Goal: Task Accomplishment & Management: Complete application form

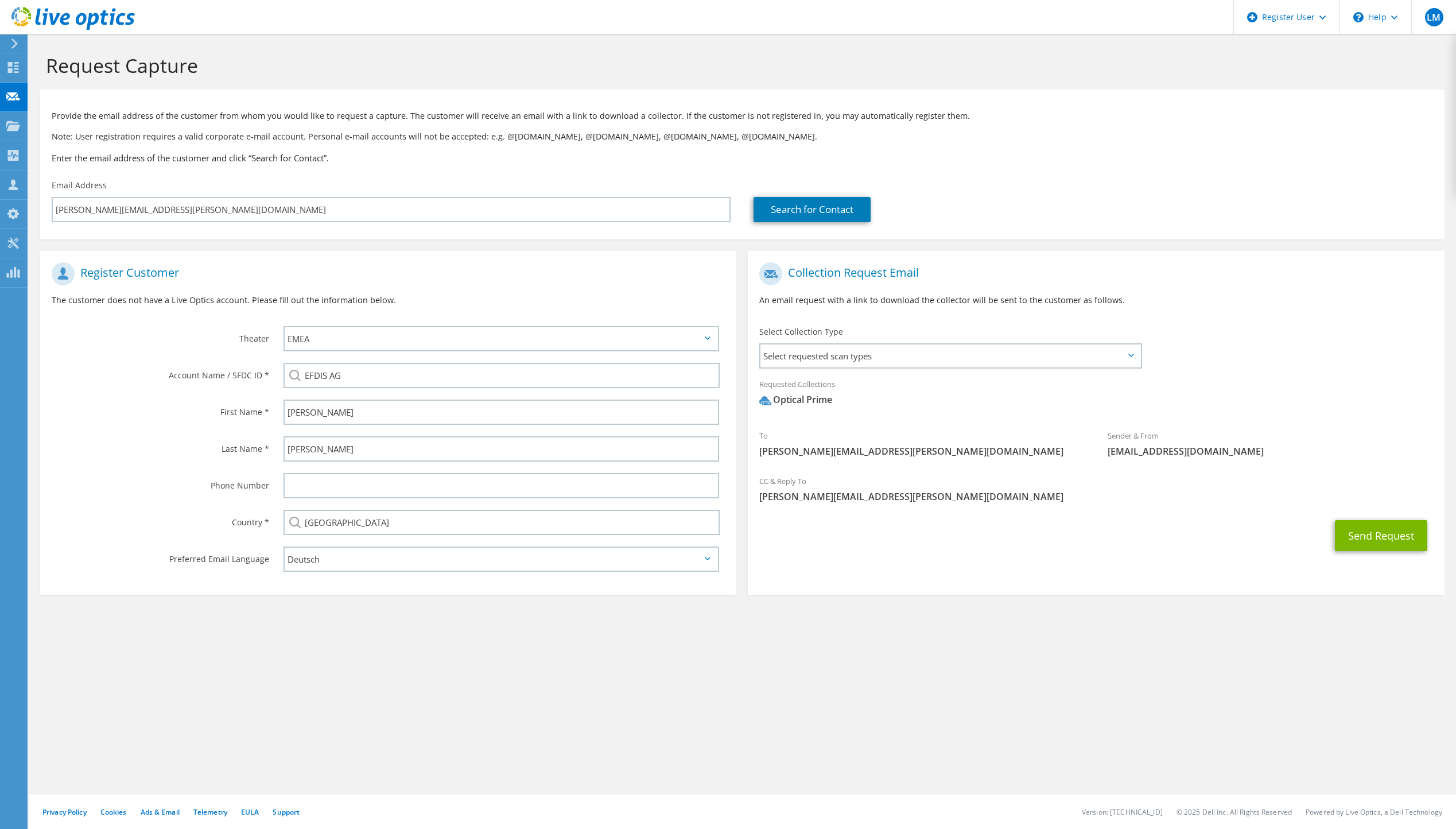
select select "2"
select select "de-DE"
drag, startPoint x: 741, startPoint y: 649, endPoint x: 635, endPoint y: 668, distance: 107.7
click at [635, 668] on div "Request Capture Provide the email address of the customer from whom you would l…" at bounding box center [742, 432] width 1427 height 795
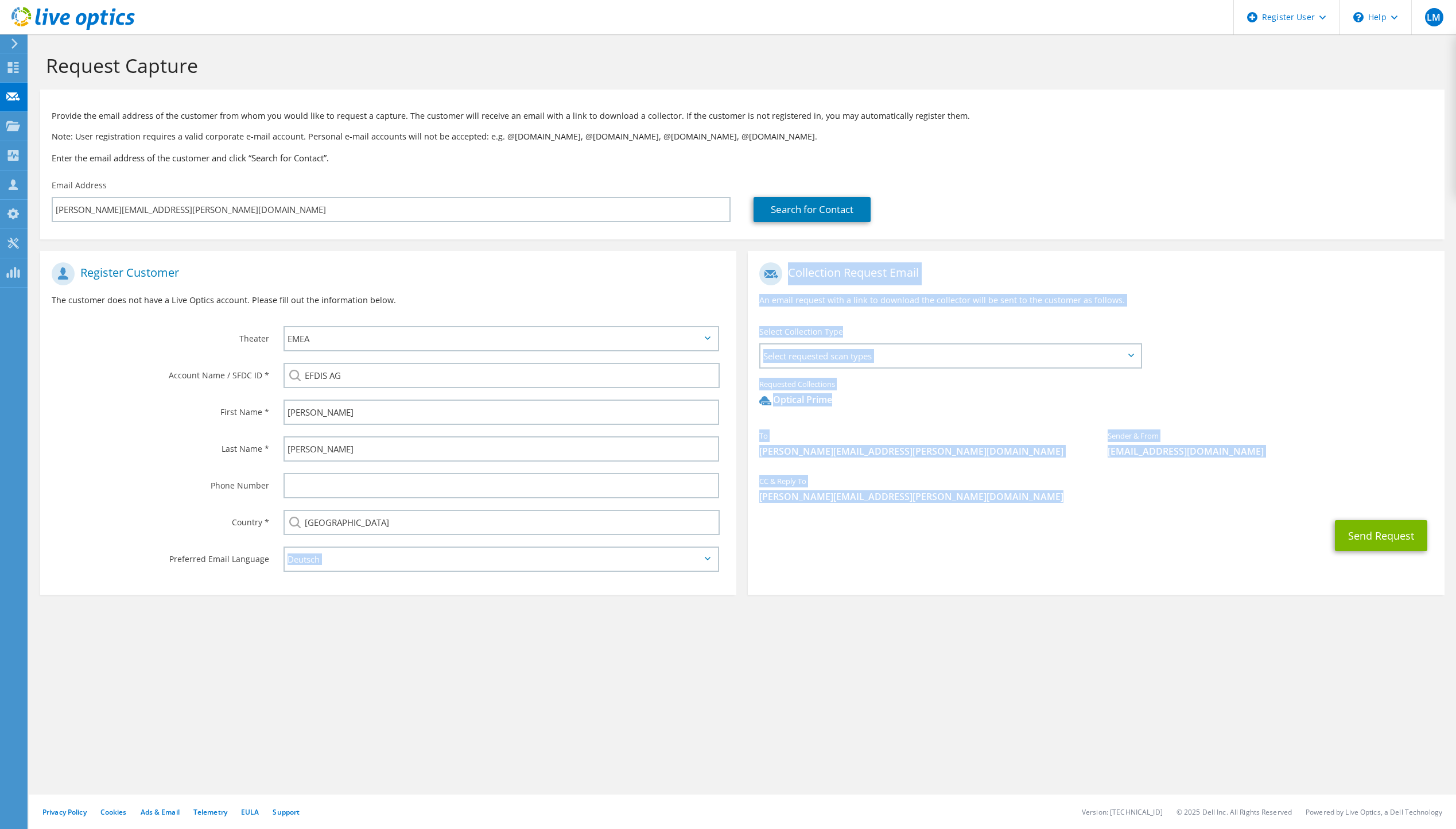
click at [742, 671] on div "Request Capture Provide the email address of the customer from whom you would l…" at bounding box center [742, 432] width 1427 height 795
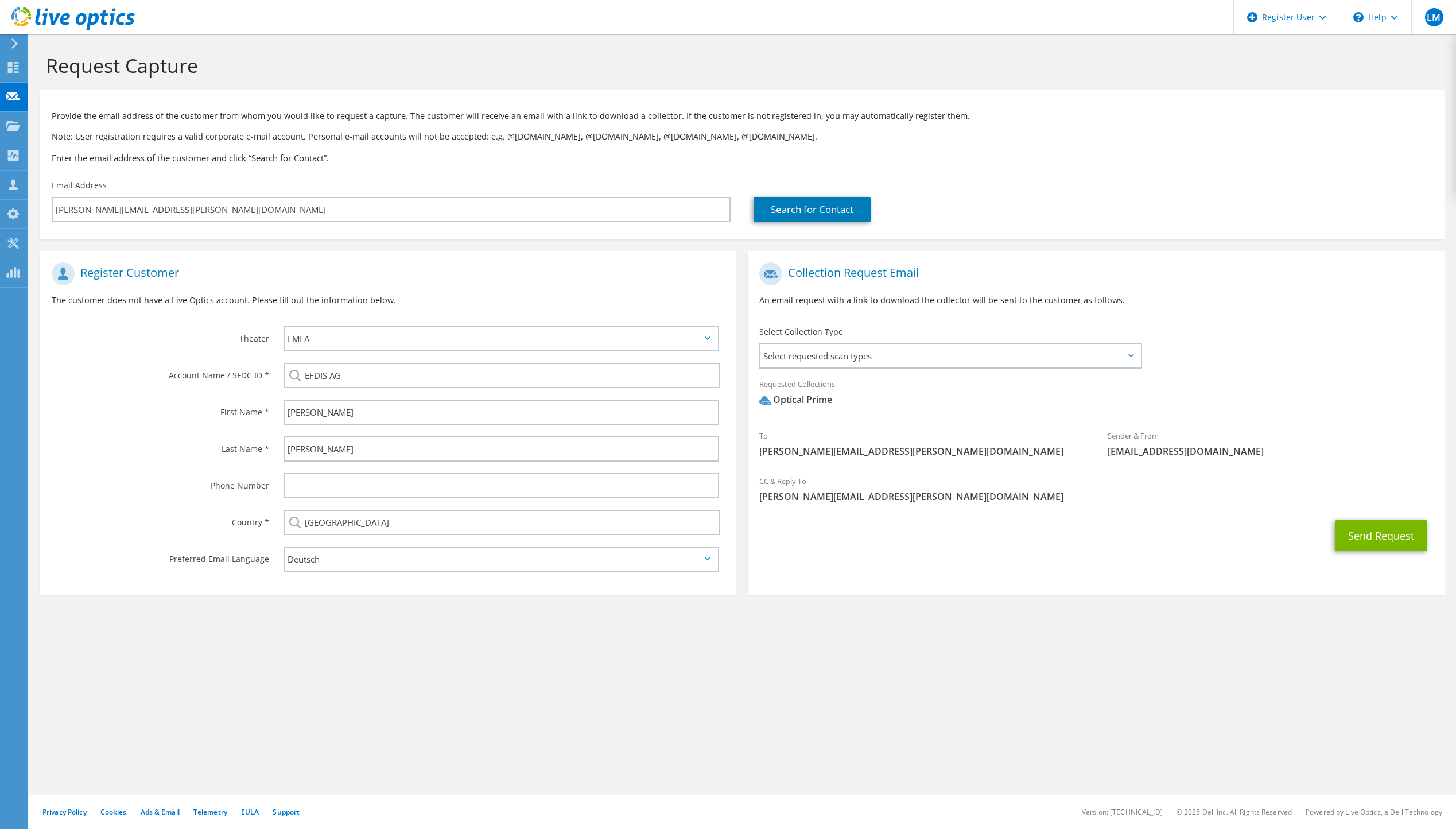
drag, startPoint x: 742, startPoint y: 671, endPoint x: 680, endPoint y: 693, distance: 65.8
click at [680, 693] on div "Request Capture Provide the email address of the customer from whom you would l…" at bounding box center [742, 432] width 1427 height 795
click at [815, 680] on div "Request Capture Provide the email address of the customer from whom you would l…" at bounding box center [742, 432] width 1427 height 795
click at [1028, 362] on span "Select requested scan types" at bounding box center [950, 356] width 379 height 23
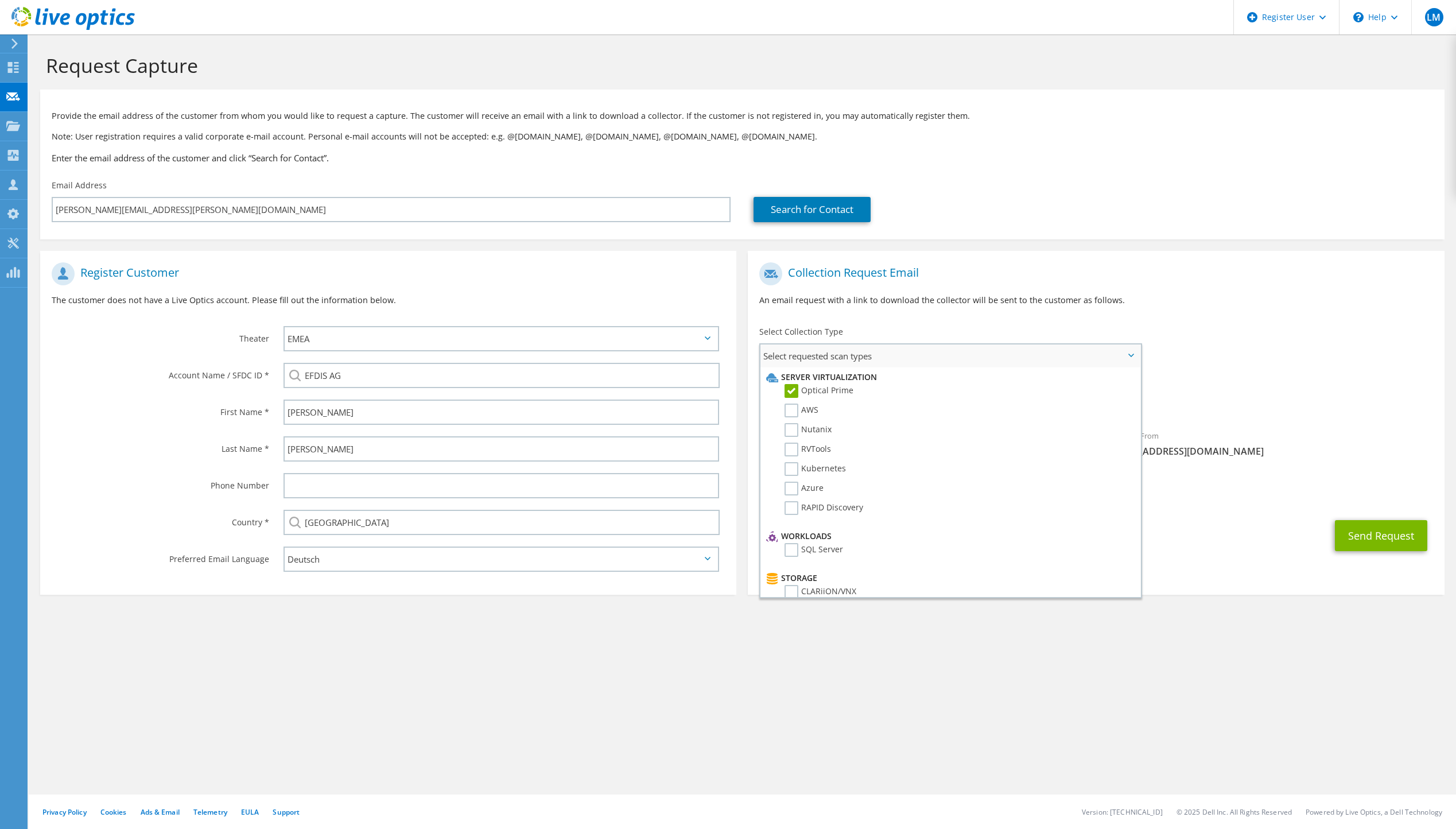
click at [1009, 348] on span "Select requested scan types" at bounding box center [950, 356] width 379 height 23
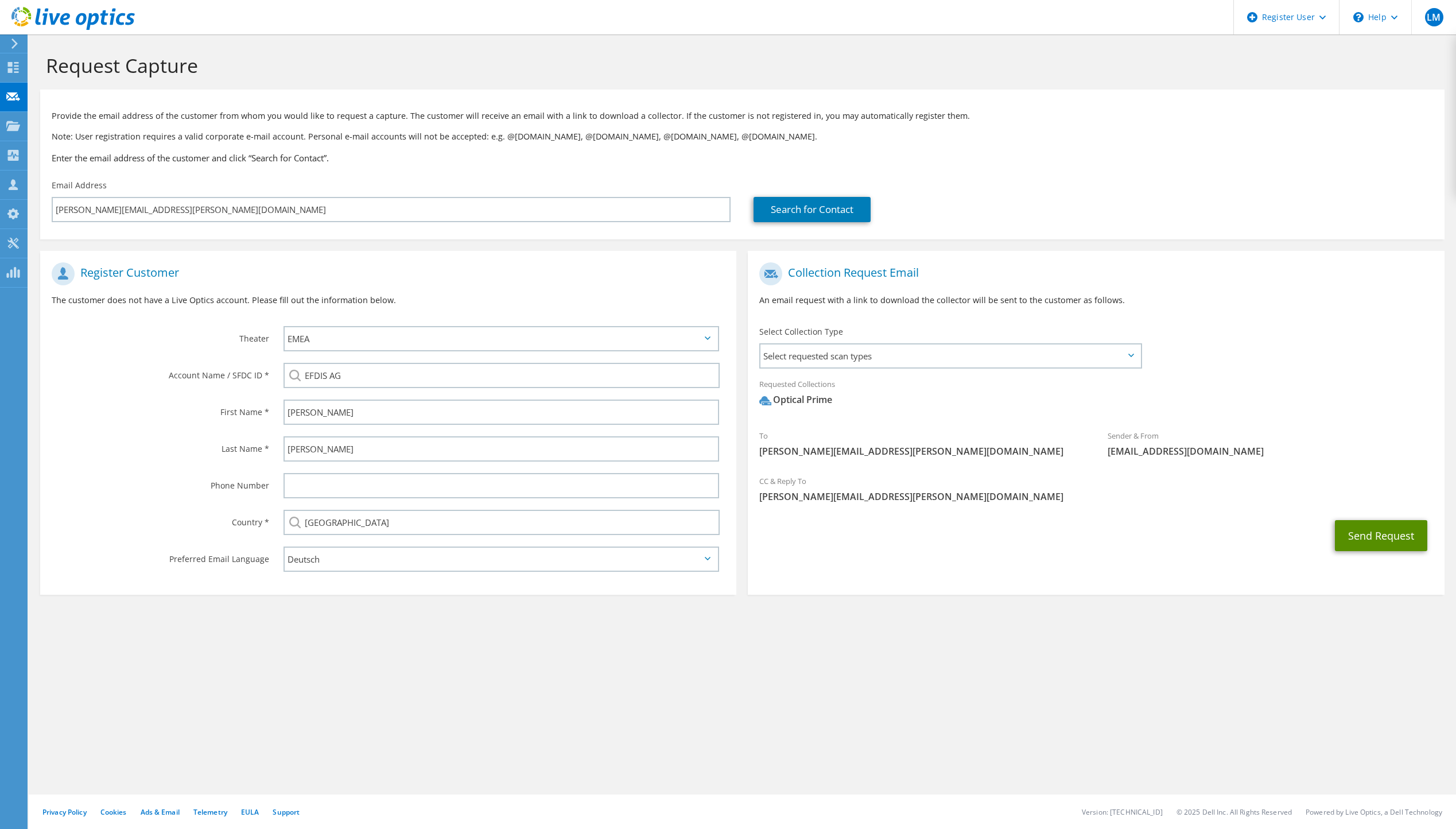
click at [1357, 538] on button "Send Request" at bounding box center [1381, 535] width 92 height 31
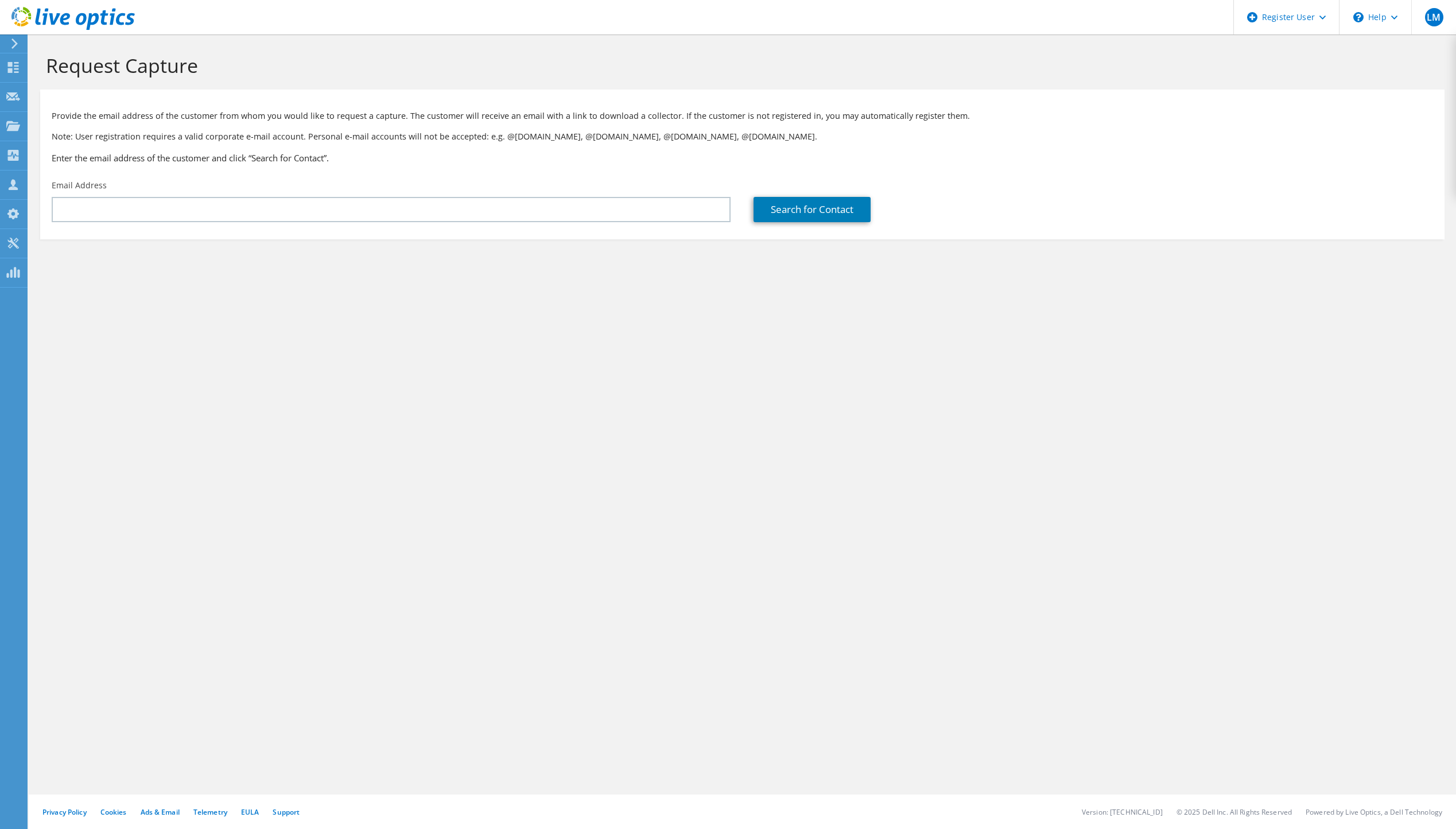
drag, startPoint x: 825, startPoint y: 442, endPoint x: 614, endPoint y: 422, distance: 211.9
click at [614, 422] on div "Request Capture Provide the email address of the customer from whom you would l…" at bounding box center [742, 432] width 1427 height 795
click at [1430, 18] on span "LM" at bounding box center [1434, 16] width 18 height 18
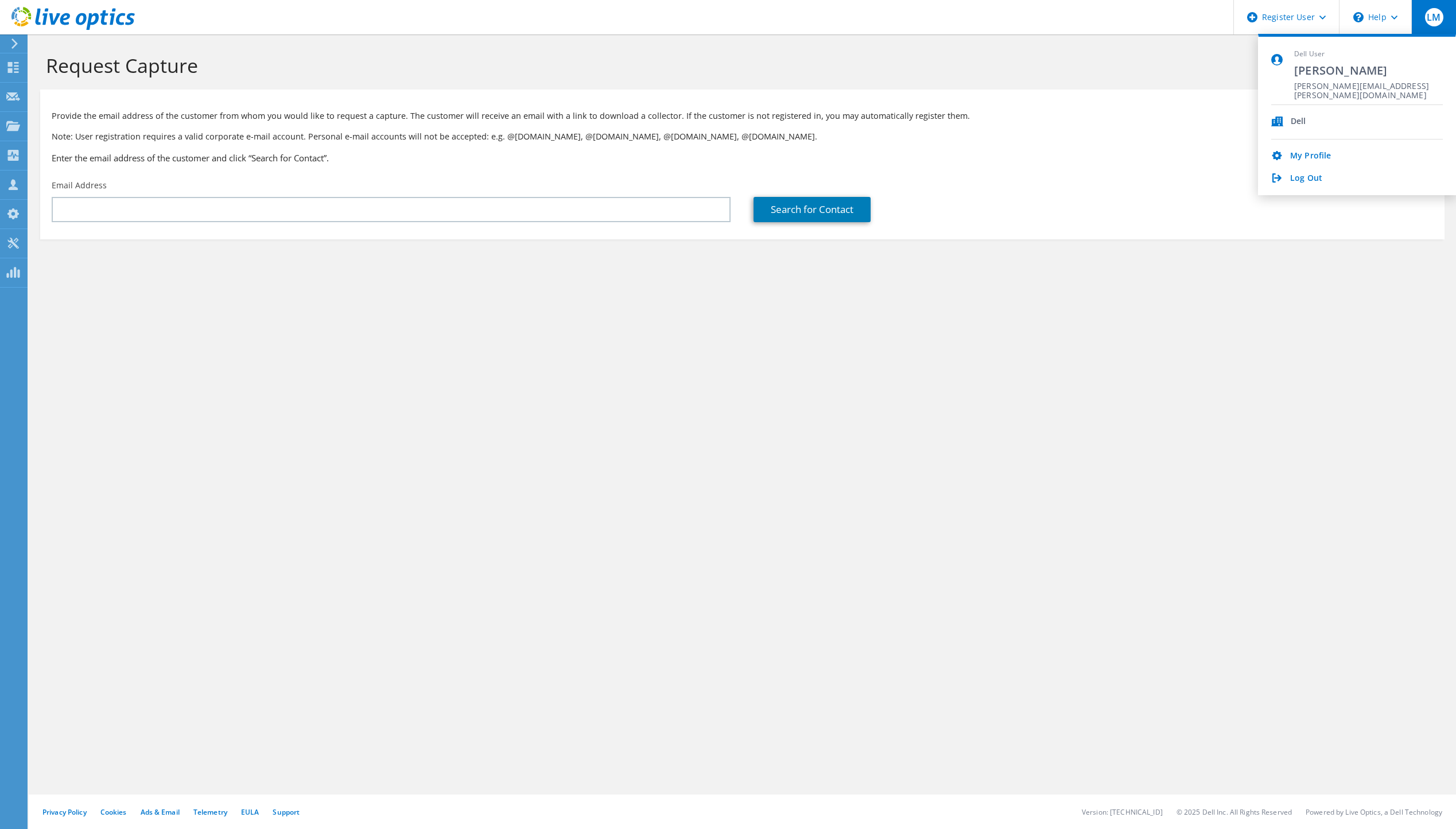
click at [321, 311] on div "Request Capture Provide the email address of the customer from whom you would l…" at bounding box center [742, 432] width 1427 height 795
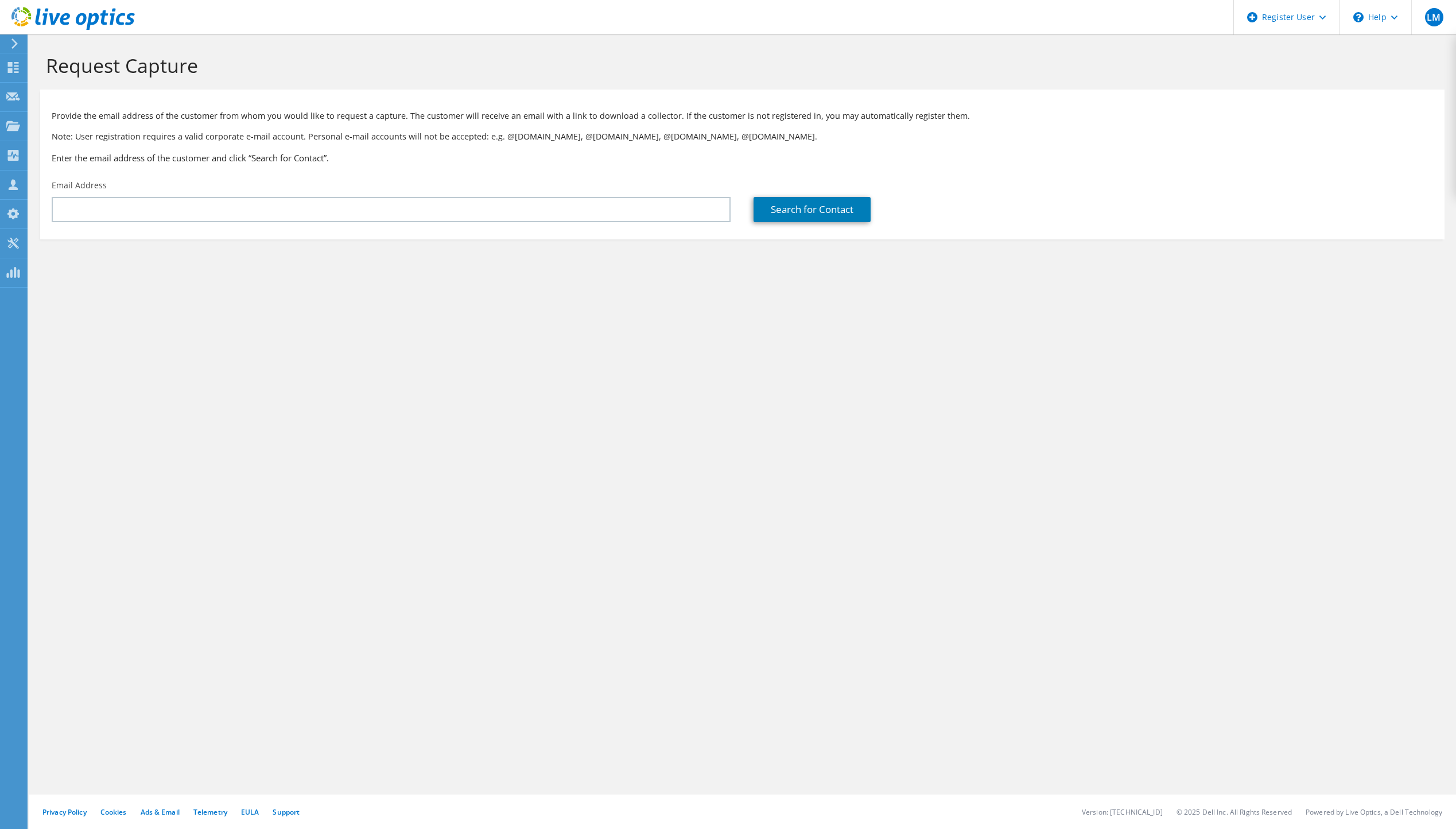
click at [17, 42] on icon at bounding box center [14, 43] width 9 height 11
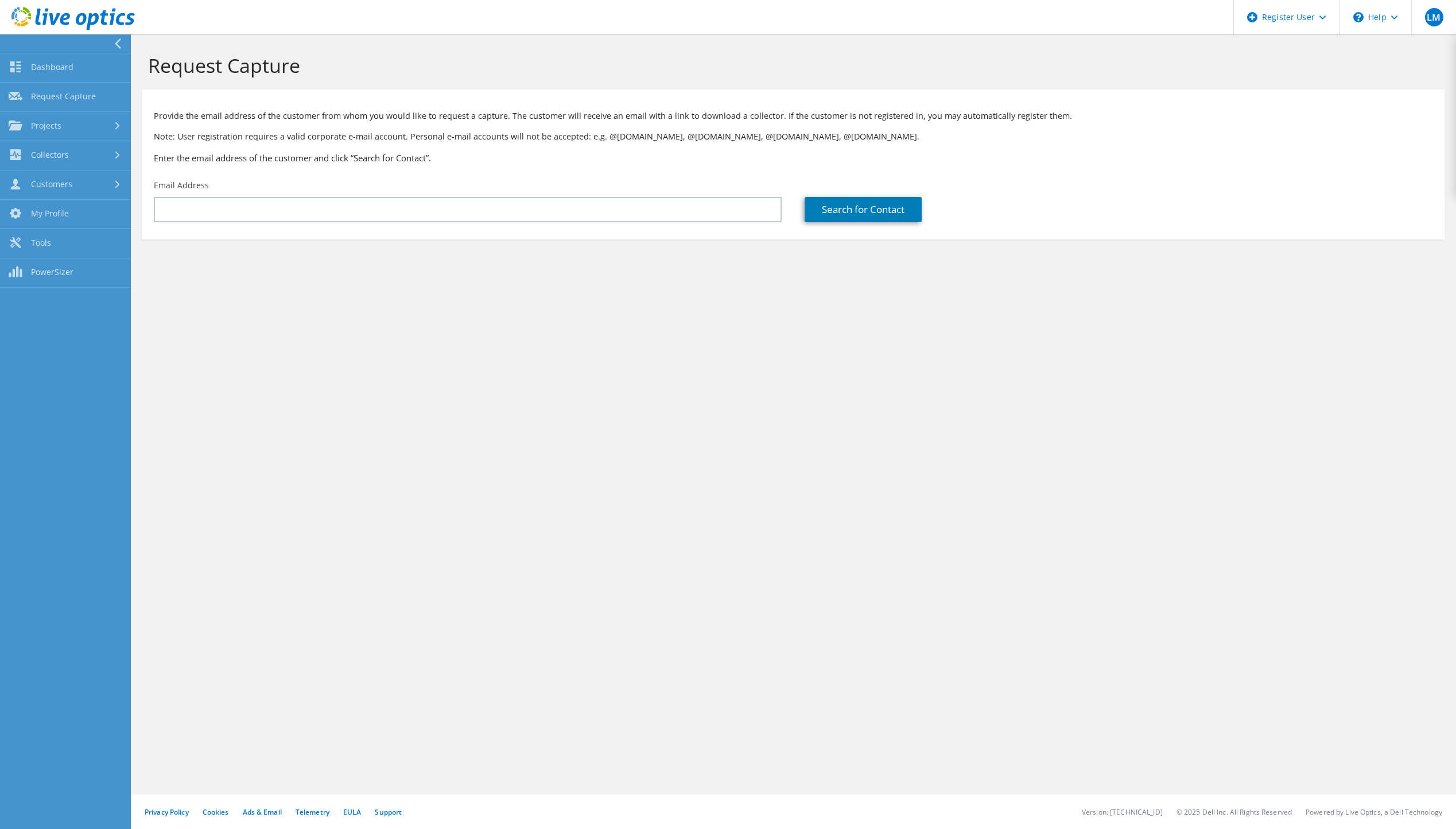
click at [121, 44] on icon at bounding box center [117, 43] width 9 height 11
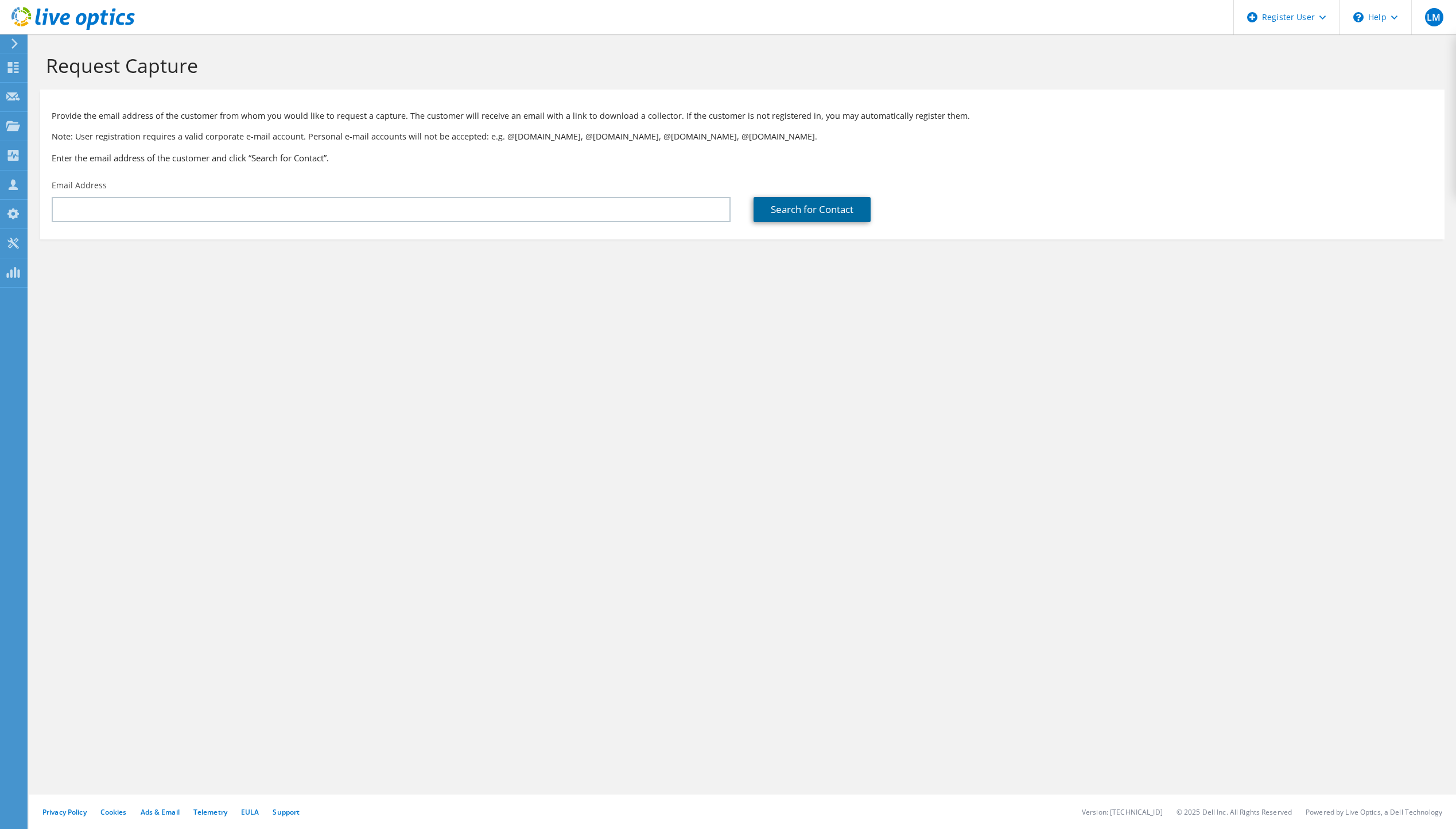
click at [810, 206] on link "Search for Contact" at bounding box center [812, 210] width 117 height 25
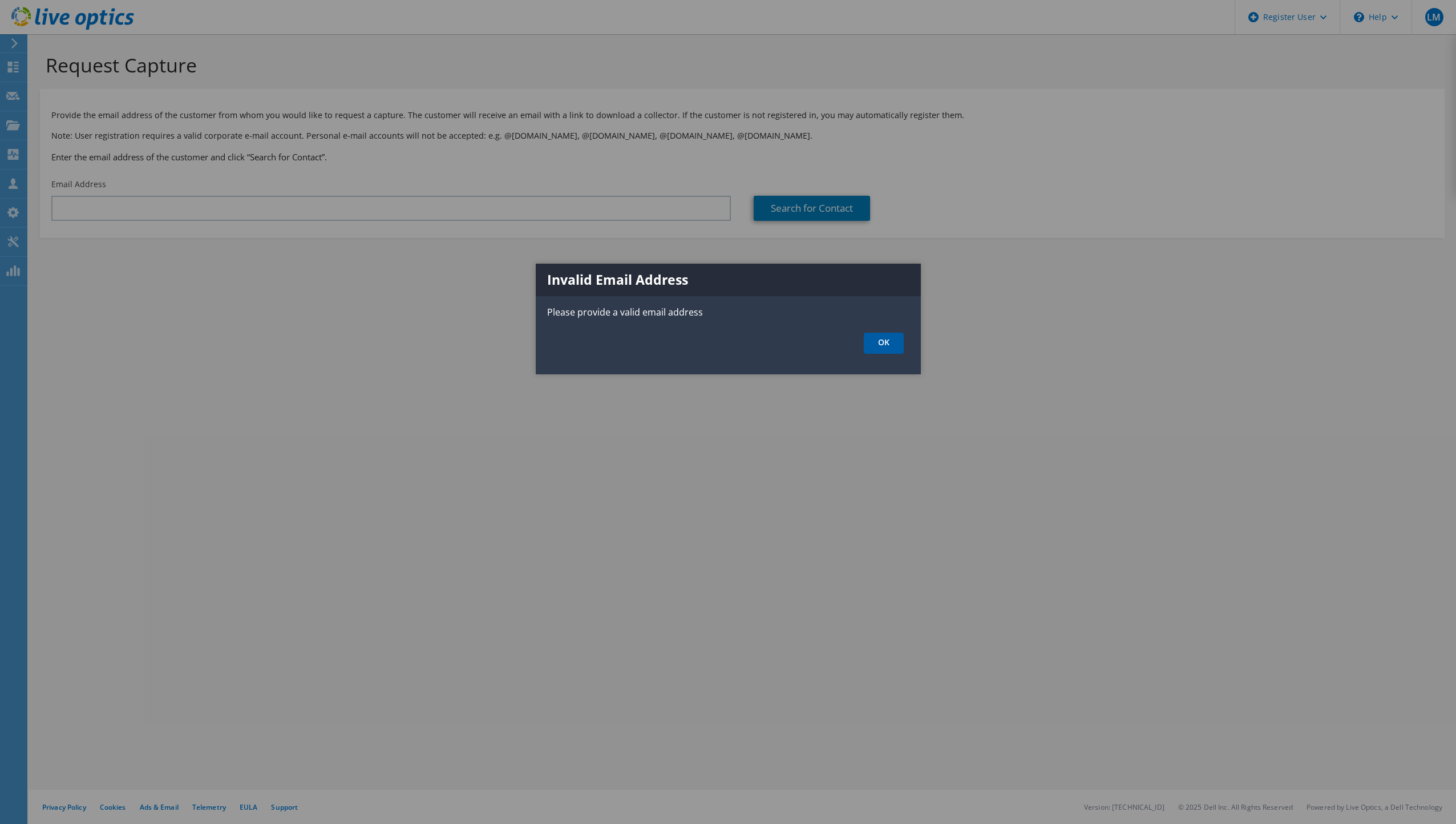
click at [882, 342] on link "OK" at bounding box center [884, 344] width 40 height 21
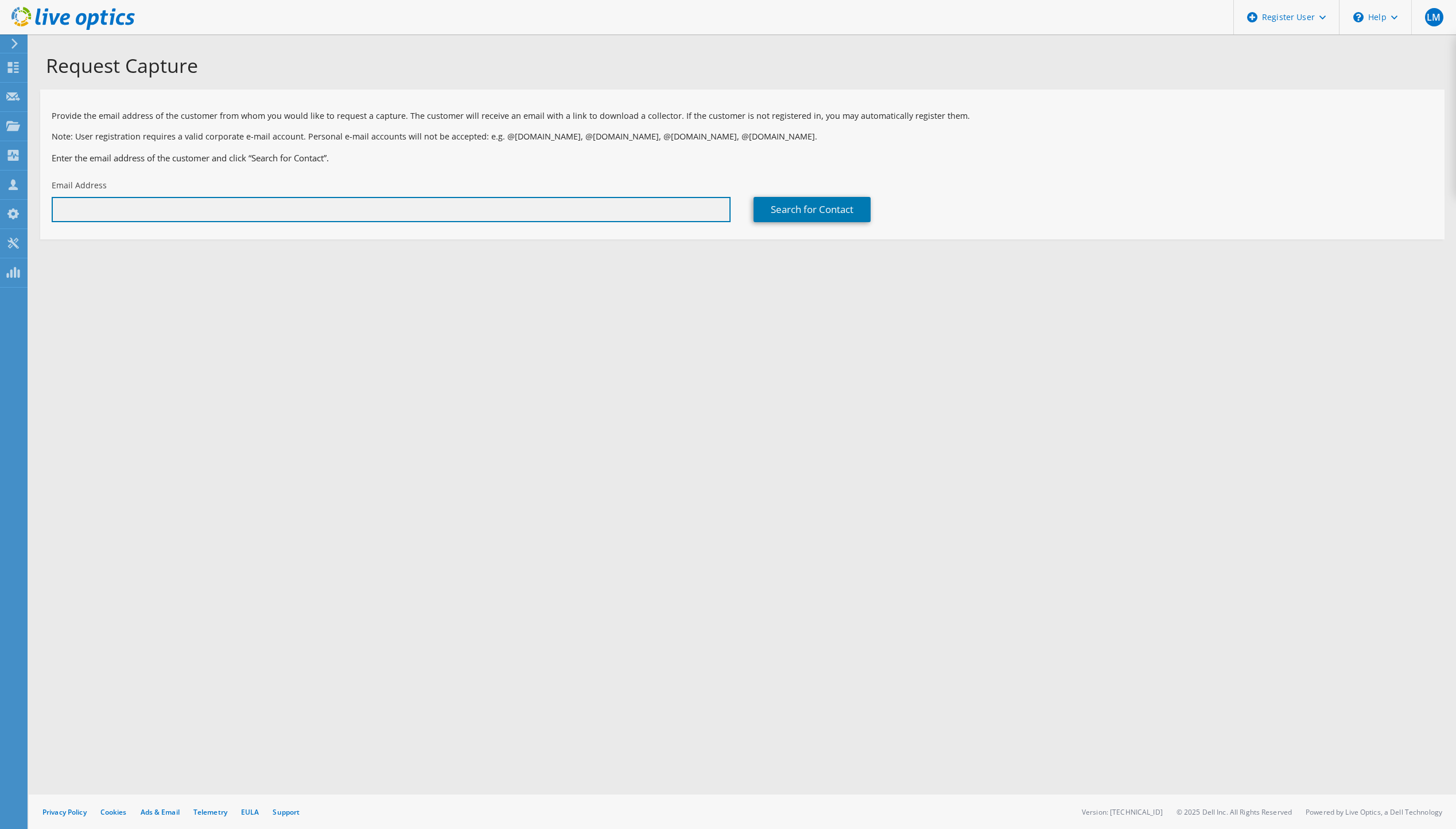
click at [479, 212] on input "text" at bounding box center [392, 210] width 679 height 25
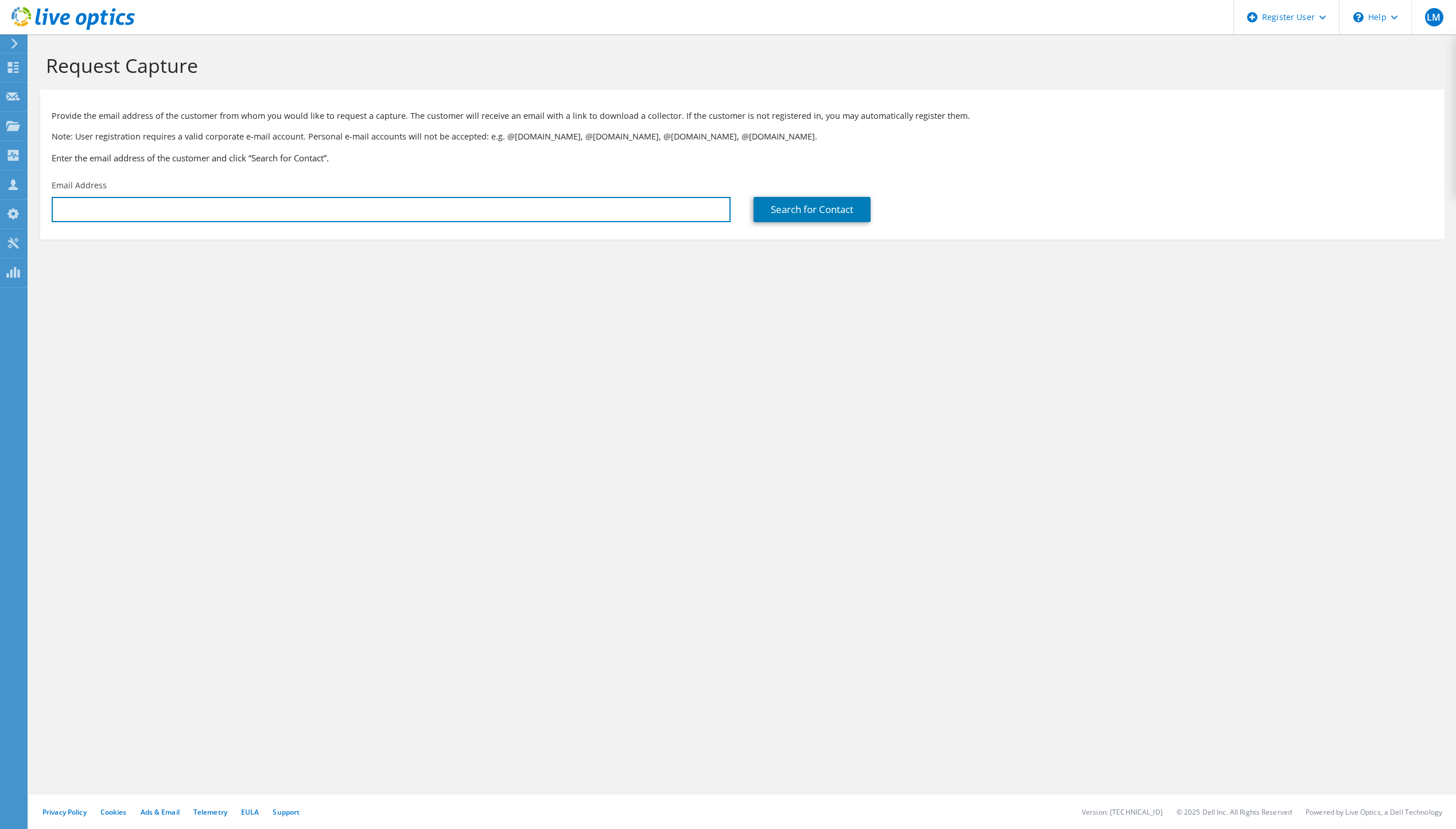
type input "[PERSON_NAME][EMAIL_ADDRESS][PERSON_NAME][DOMAIN_NAME]"
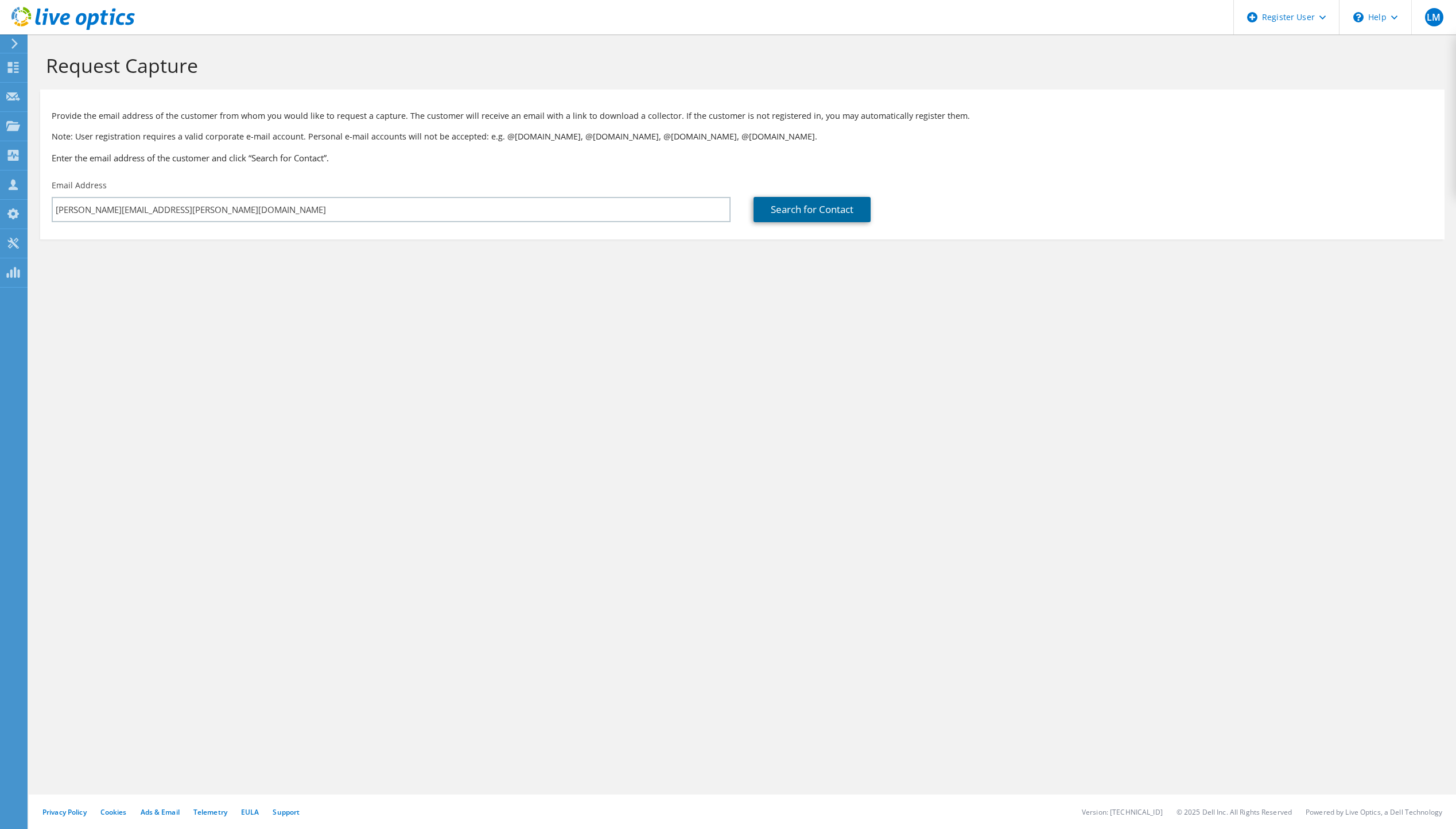
click at [768, 203] on link "Search for Contact" at bounding box center [812, 210] width 117 height 25
type input "EFDIS AG"
type input "[PERSON_NAME]"
type input "[GEOGRAPHIC_DATA]"
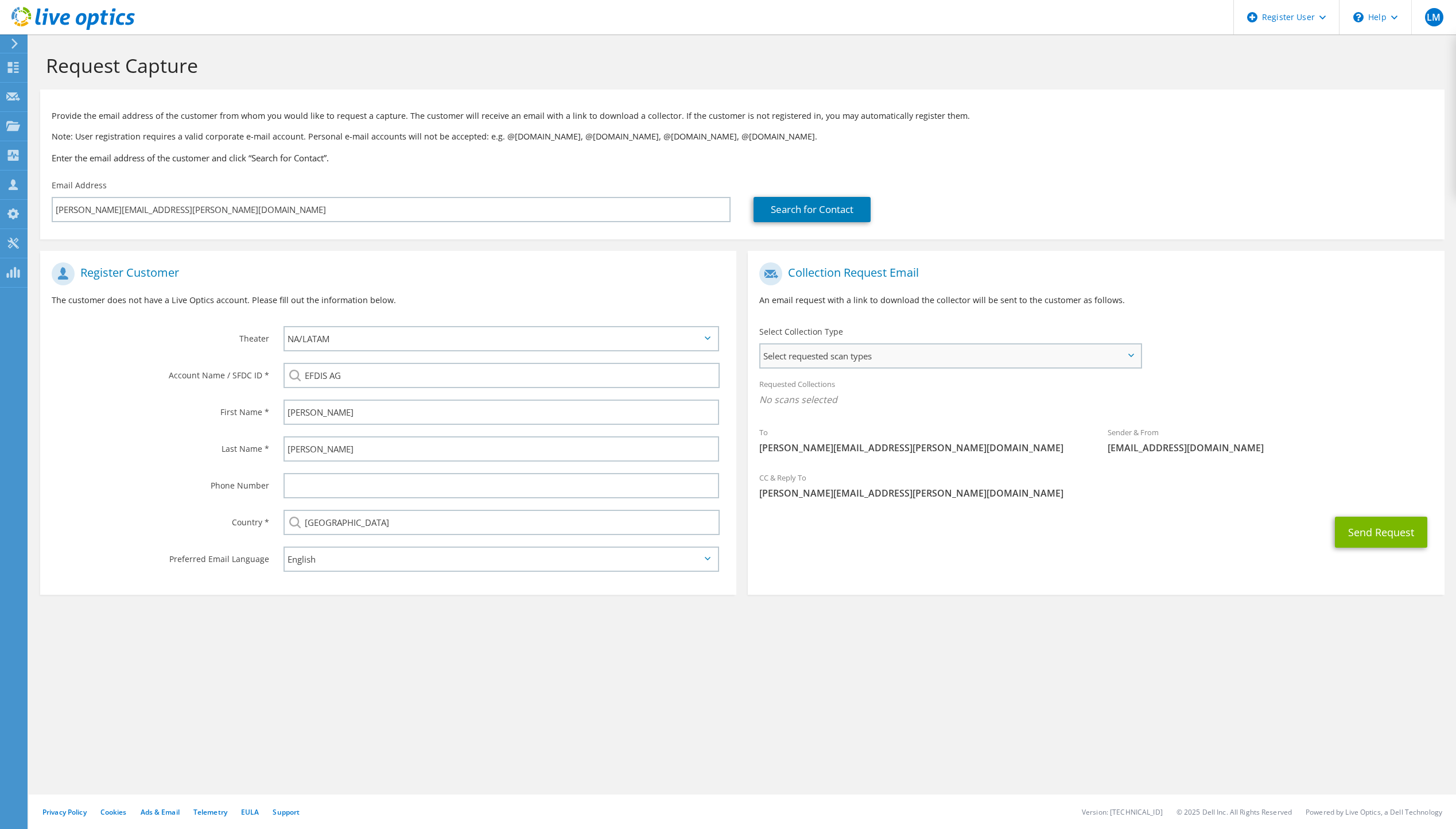
click at [885, 353] on span "Select requested scan types" at bounding box center [950, 356] width 379 height 23
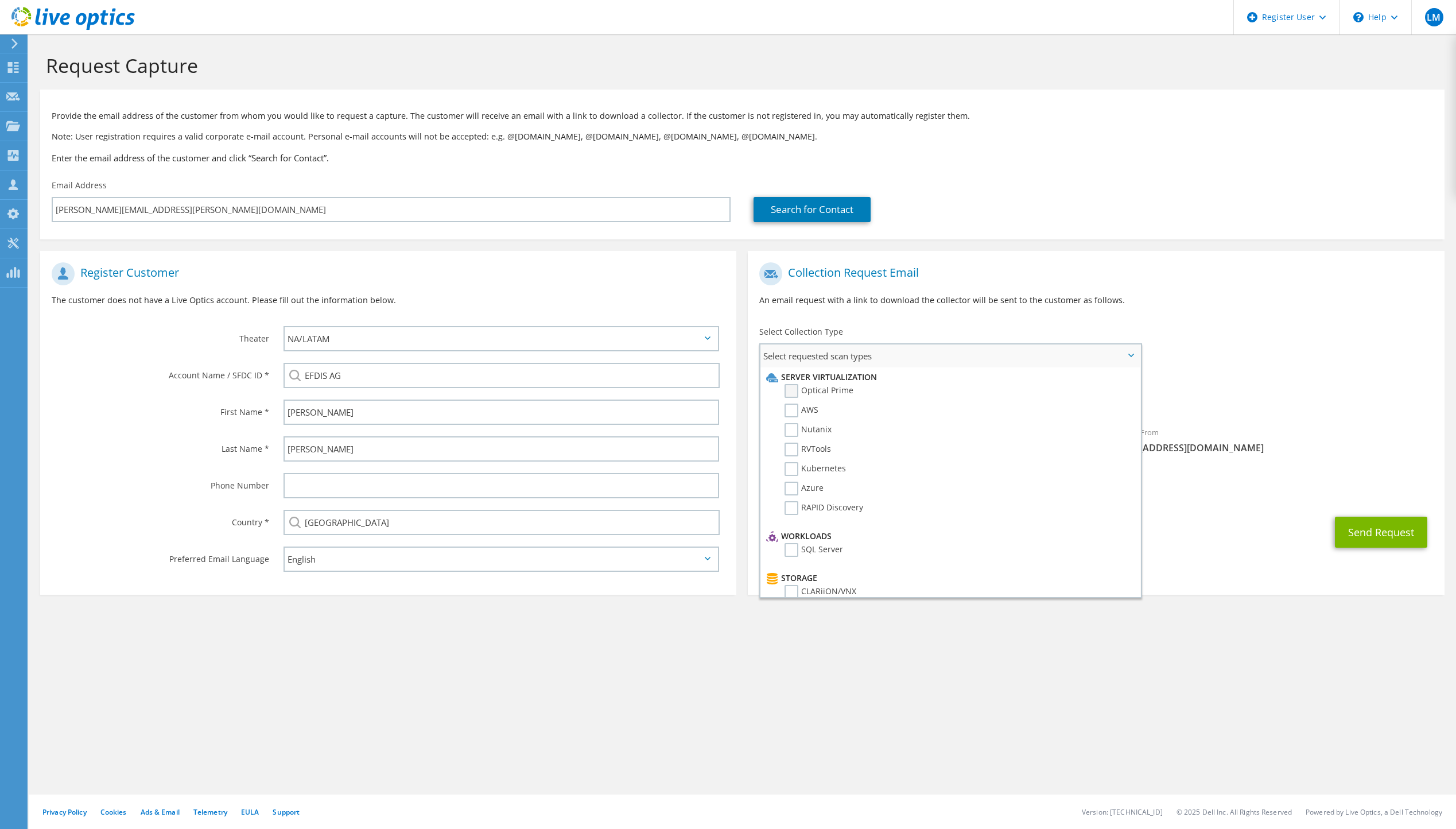
click at [817, 391] on label "Optical Prime" at bounding box center [819, 391] width 69 height 13
click at [0, 0] on input "Optical Prime" at bounding box center [0, 0] width 0 height 0
click at [841, 355] on span "Select requested scan types" at bounding box center [950, 356] width 379 height 23
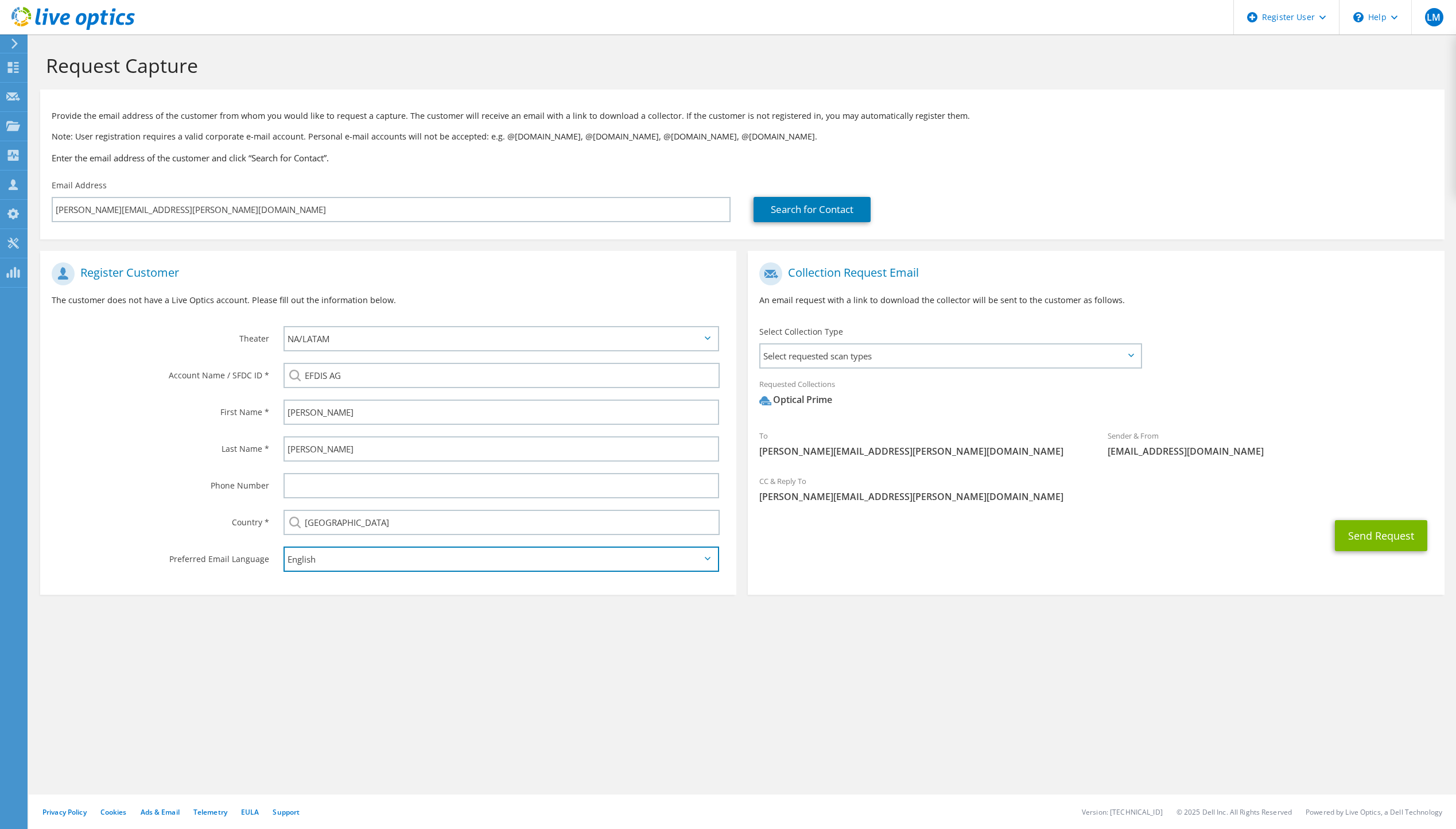
click at [447, 556] on select "English Deutsch Español Français Italiano Polski Português Русский 한국어 中文 日本語" at bounding box center [501, 559] width 436 height 25
select select "de-DE"
click at [284, 547] on select "English Deutsch Español Français Italiano Polski Português Русский 한국어 中文 日本語" at bounding box center [501, 559] width 436 height 25
click at [648, 624] on section "Request Capture Provide the email address of the customer from whom you would l…" at bounding box center [742, 344] width 1427 height 618
drag, startPoint x: 656, startPoint y: 644, endPoint x: 593, endPoint y: 656, distance: 64.1
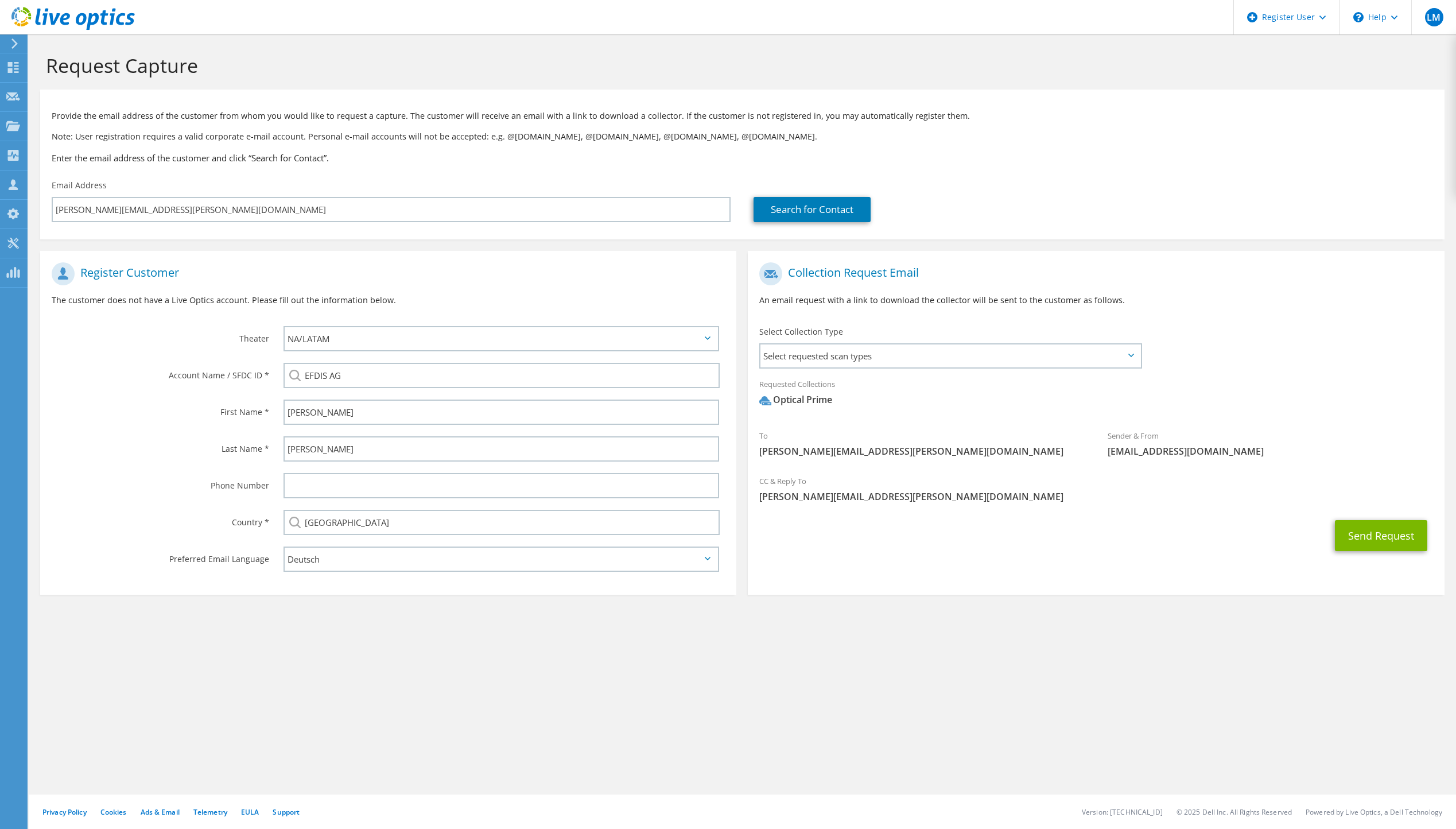
click at [593, 656] on div "Request Capture Provide the email address of the customer from whom you would l…" at bounding box center [742, 432] width 1427 height 795
click at [813, 353] on span "Select requested scan types" at bounding box center [950, 356] width 379 height 23
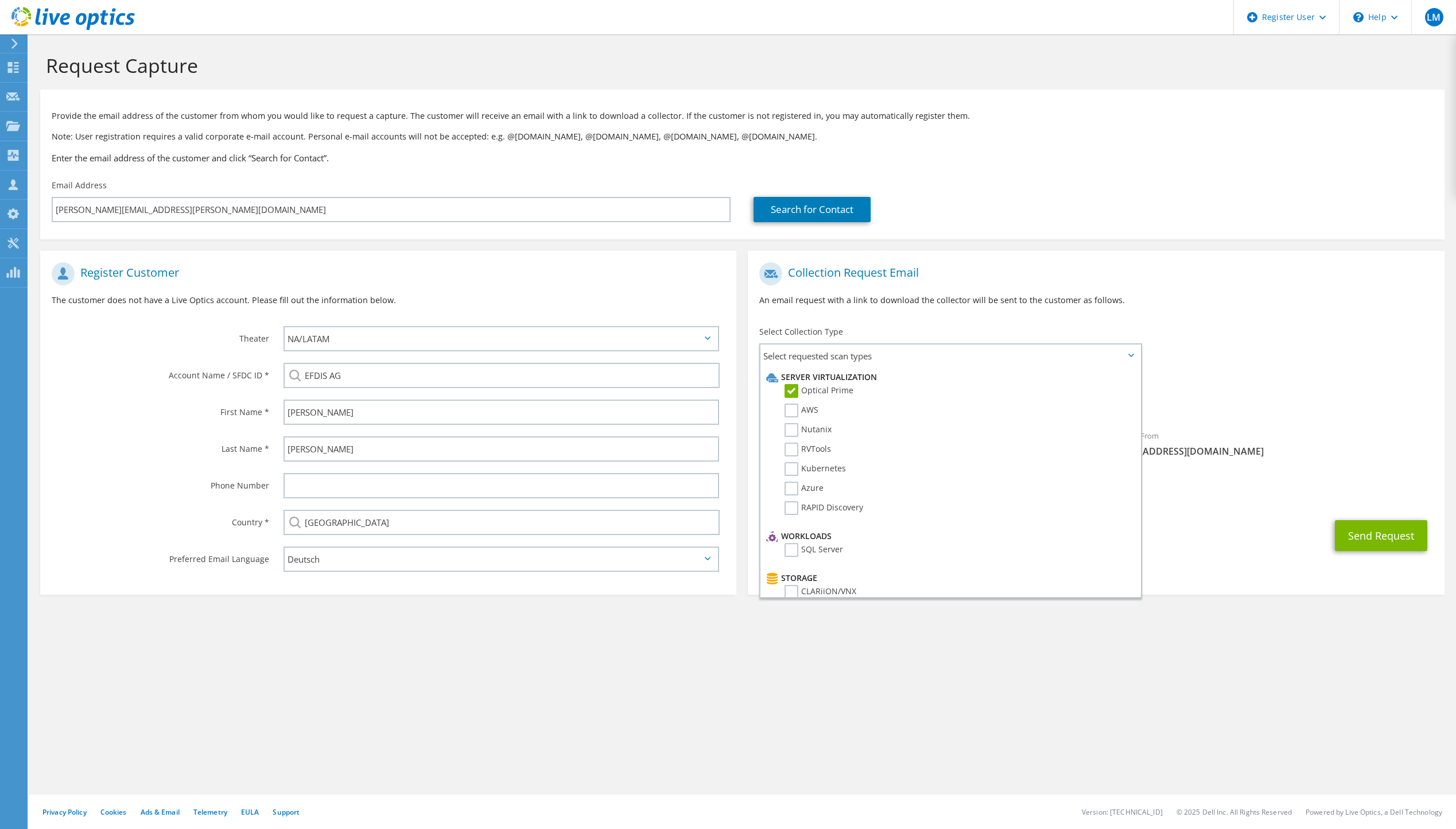
click at [1234, 351] on div "To frank.klein@efdis.de Sender & From liveoptics@liveoptics.com" at bounding box center [1096, 363] width 697 height 213
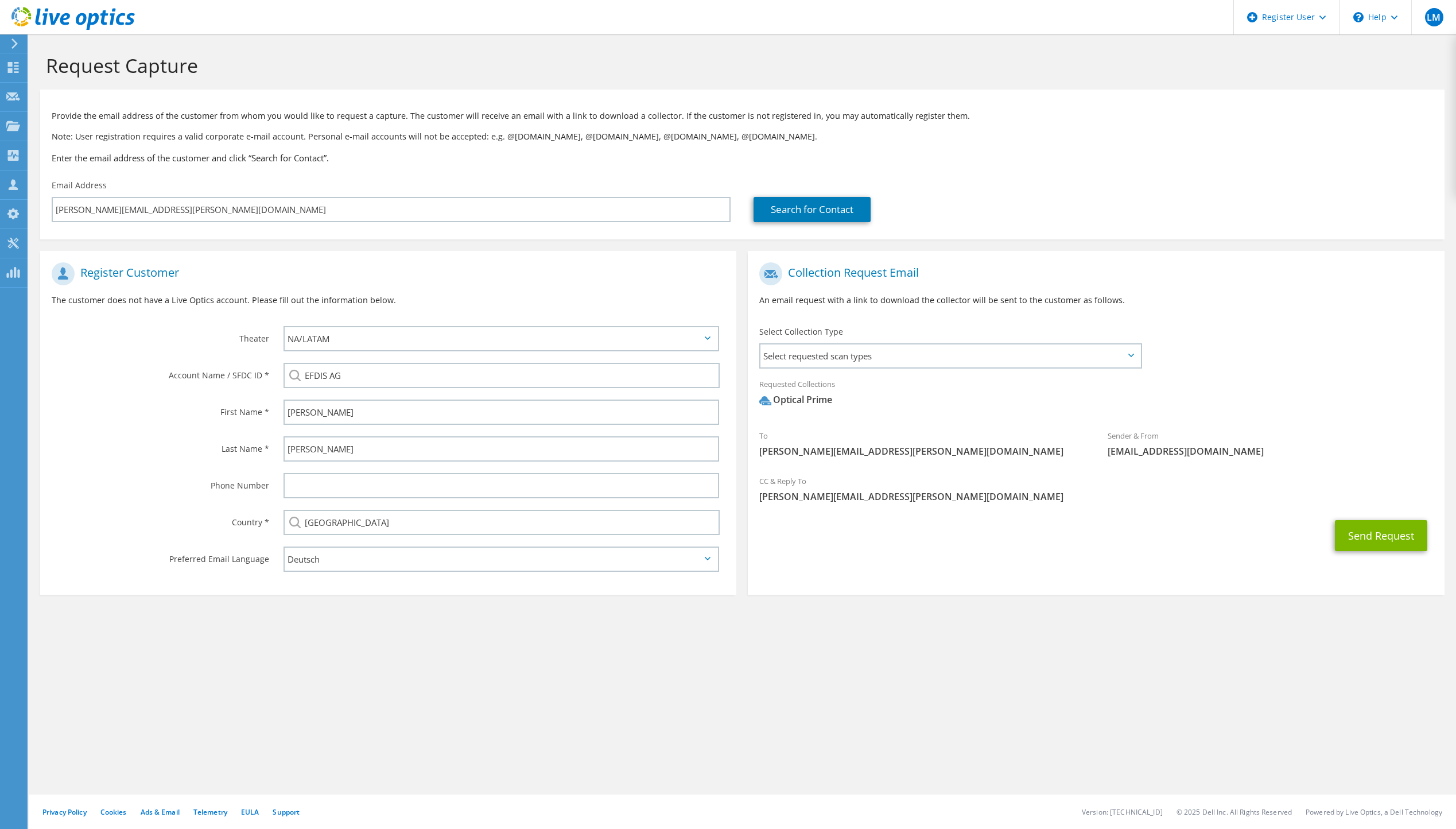
drag, startPoint x: 898, startPoint y: 635, endPoint x: 802, endPoint y: 650, distance: 97.2
click at [802, 650] on section "Request Capture Provide the email address of the customer from whom you would l…" at bounding box center [742, 344] width 1427 height 618
click at [637, 349] on select "APJ EMEA NA/LATAM" at bounding box center [501, 339] width 436 height 25
select select "2"
click at [284, 326] on select "APJ EMEA NA/LATAM" at bounding box center [501, 339] width 436 height 25
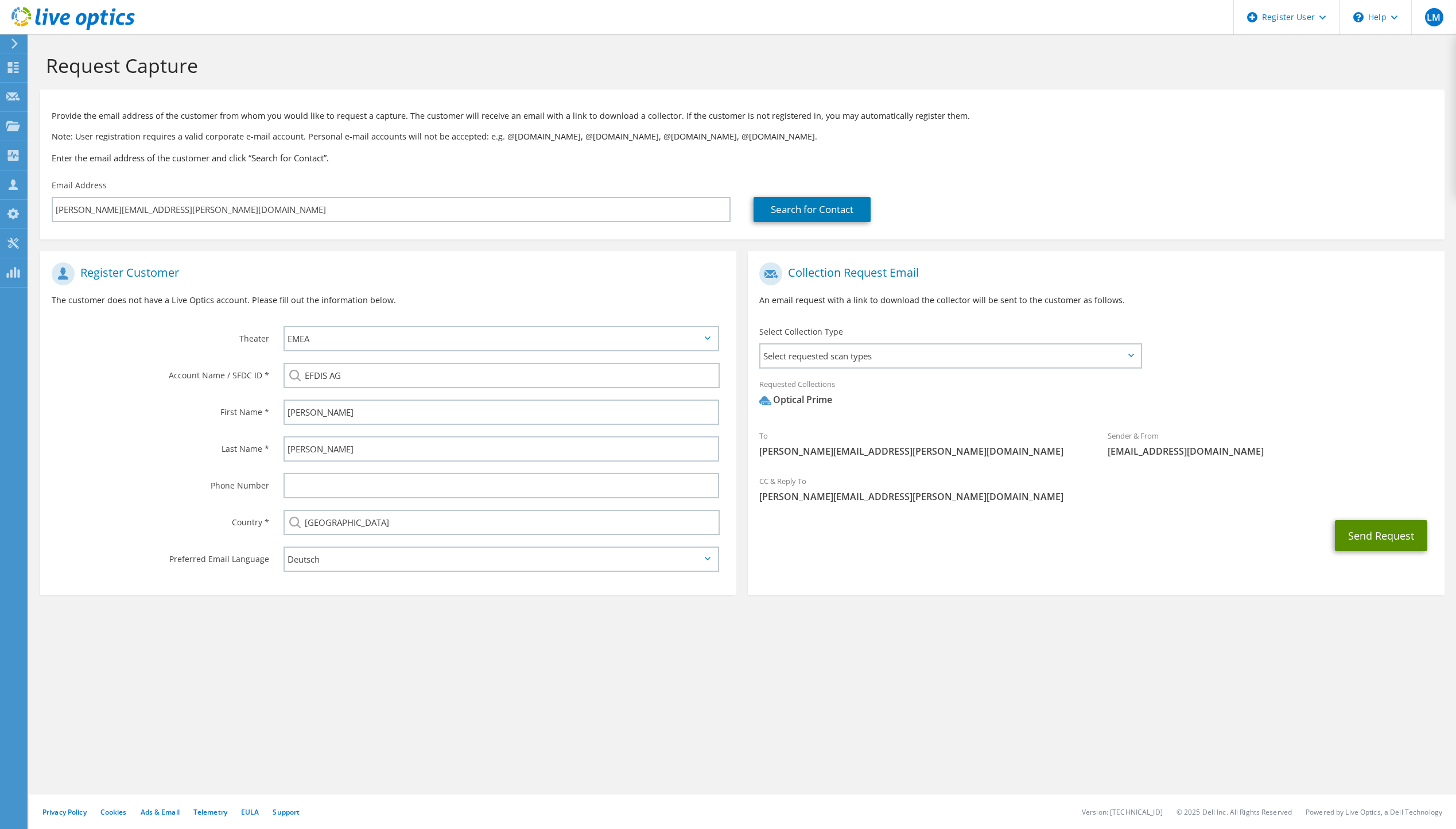
click at [1381, 536] on button "Send Request" at bounding box center [1381, 535] width 92 height 31
